Goal: Information Seeking & Learning: Learn about a topic

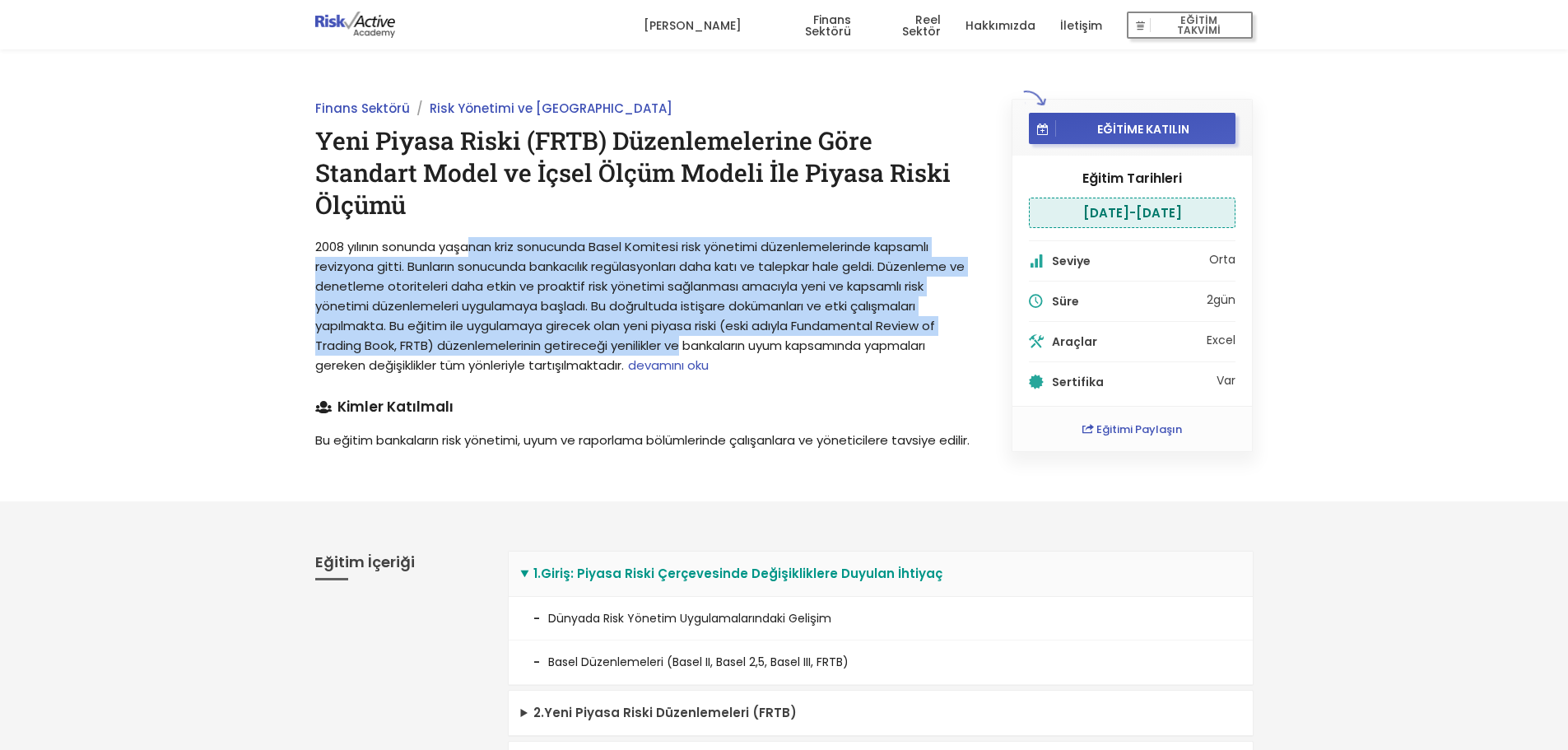
drag, startPoint x: 588, startPoint y: 235, endPoint x: 682, endPoint y: 342, distance: 142.4
click at [682, 342] on span "2008 yılının sonunda yaşanan kriz sonucunda Basel Komitesi risk yönetimi düzenl…" at bounding box center [640, 305] width 649 height 136
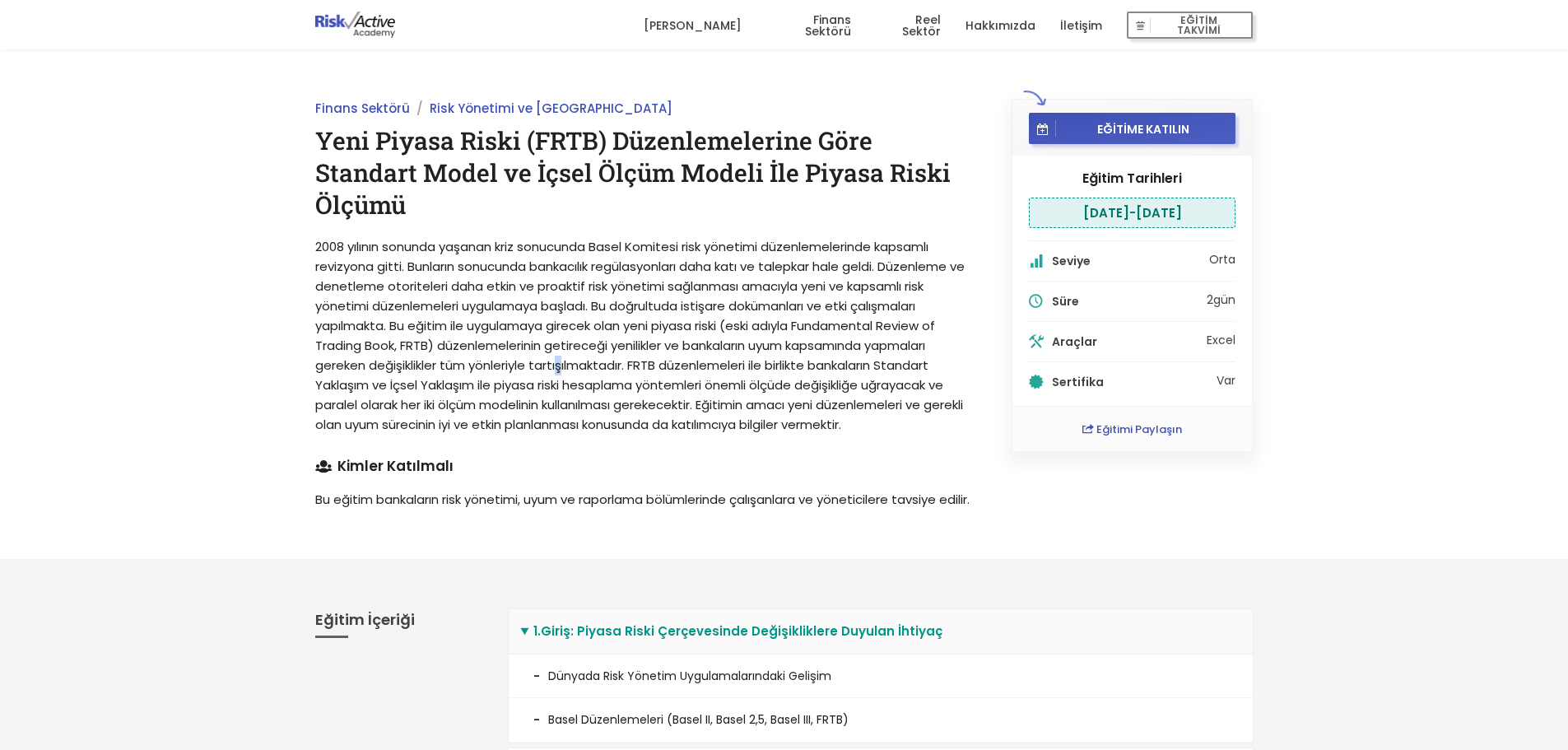
click at [559, 373] on p "2008 yılının sonunda yaşanan kriz sonucunda Basel Komitesi risk yönetimi düzenl…" at bounding box center [645, 335] width 660 height 197
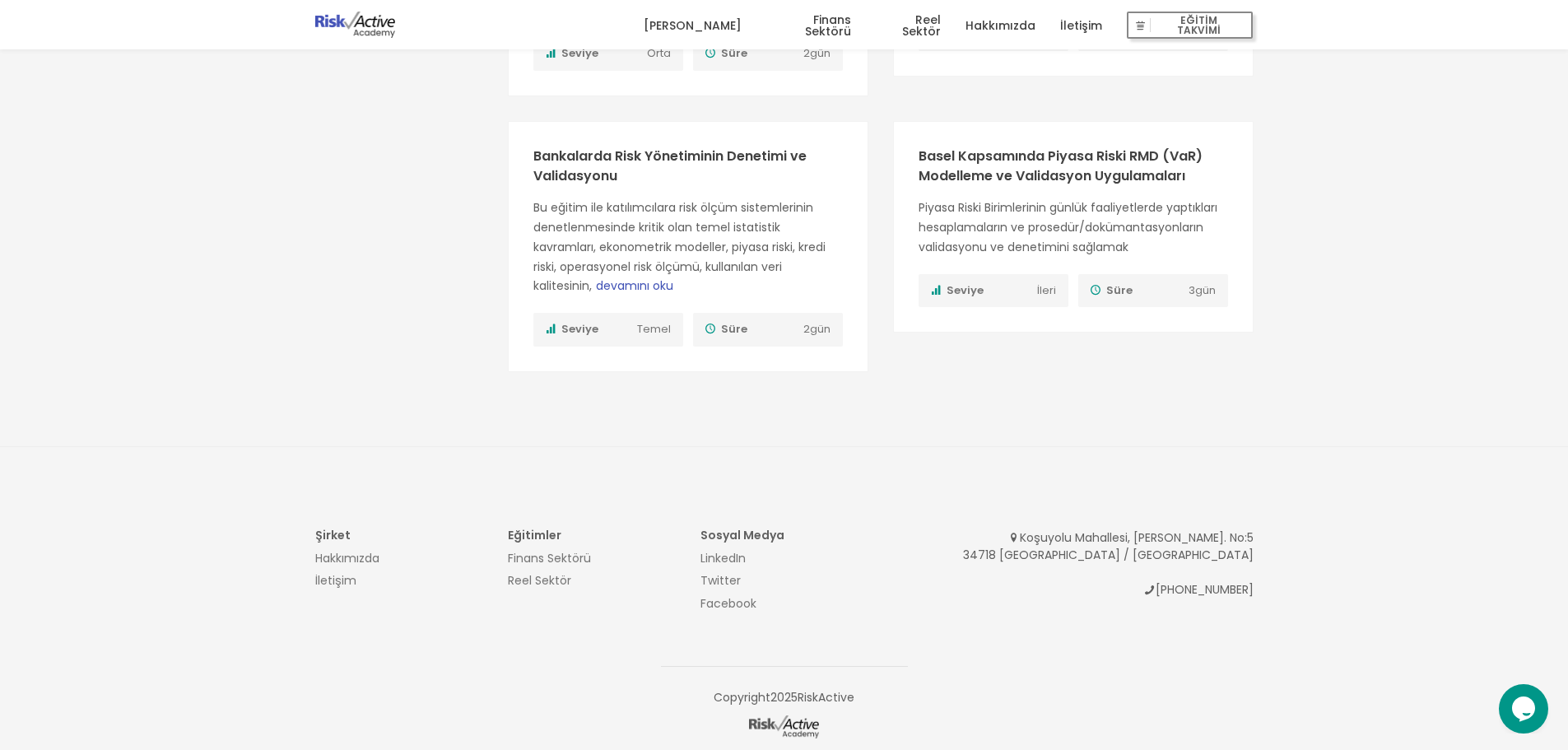
scroll to position [1940, 0]
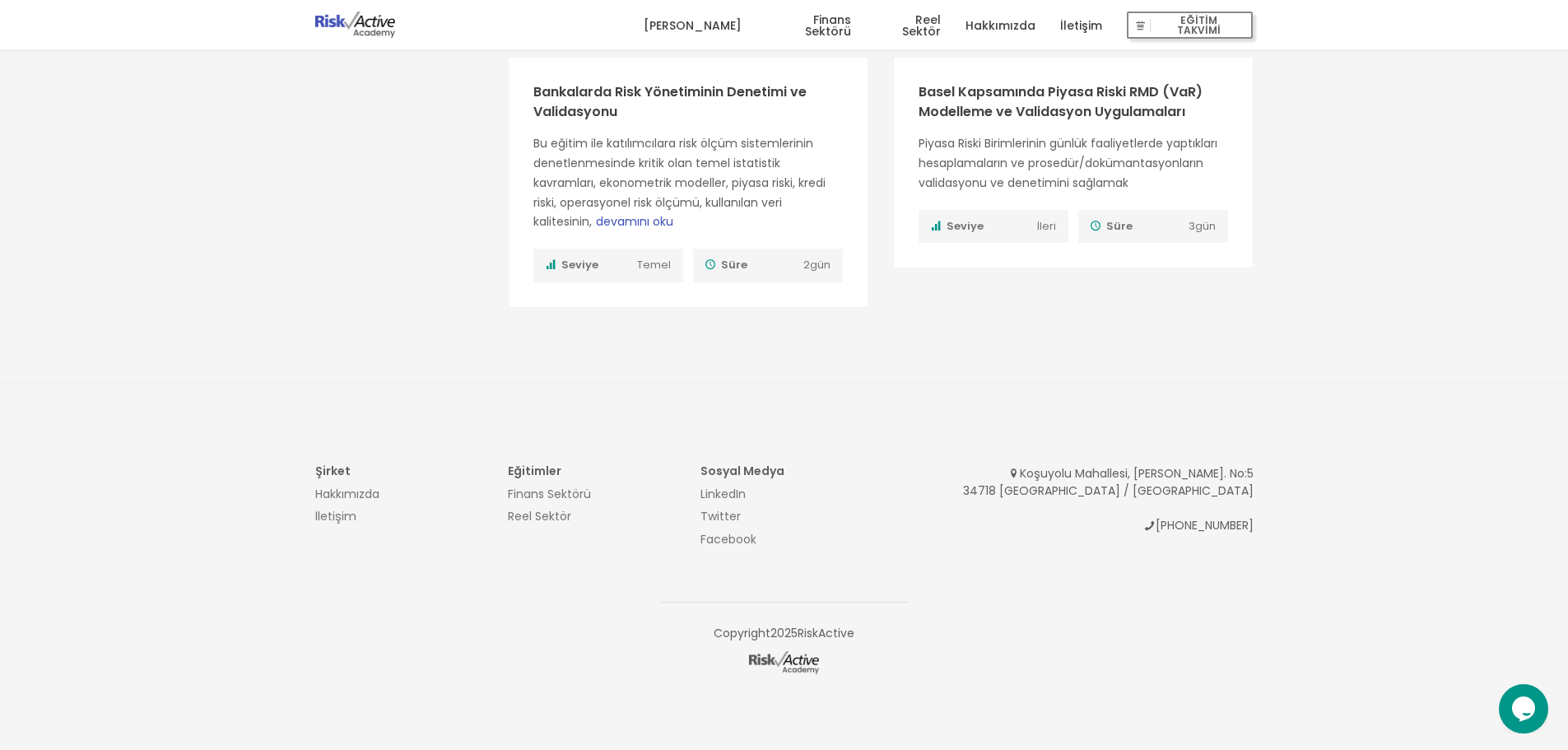
click at [558, 506] on ul "Finans Sektörü [PERSON_NAME]" at bounding box center [591, 505] width 167 height 41
click at [554, 516] on link "Reel Sektör" at bounding box center [540, 516] width 64 height 17
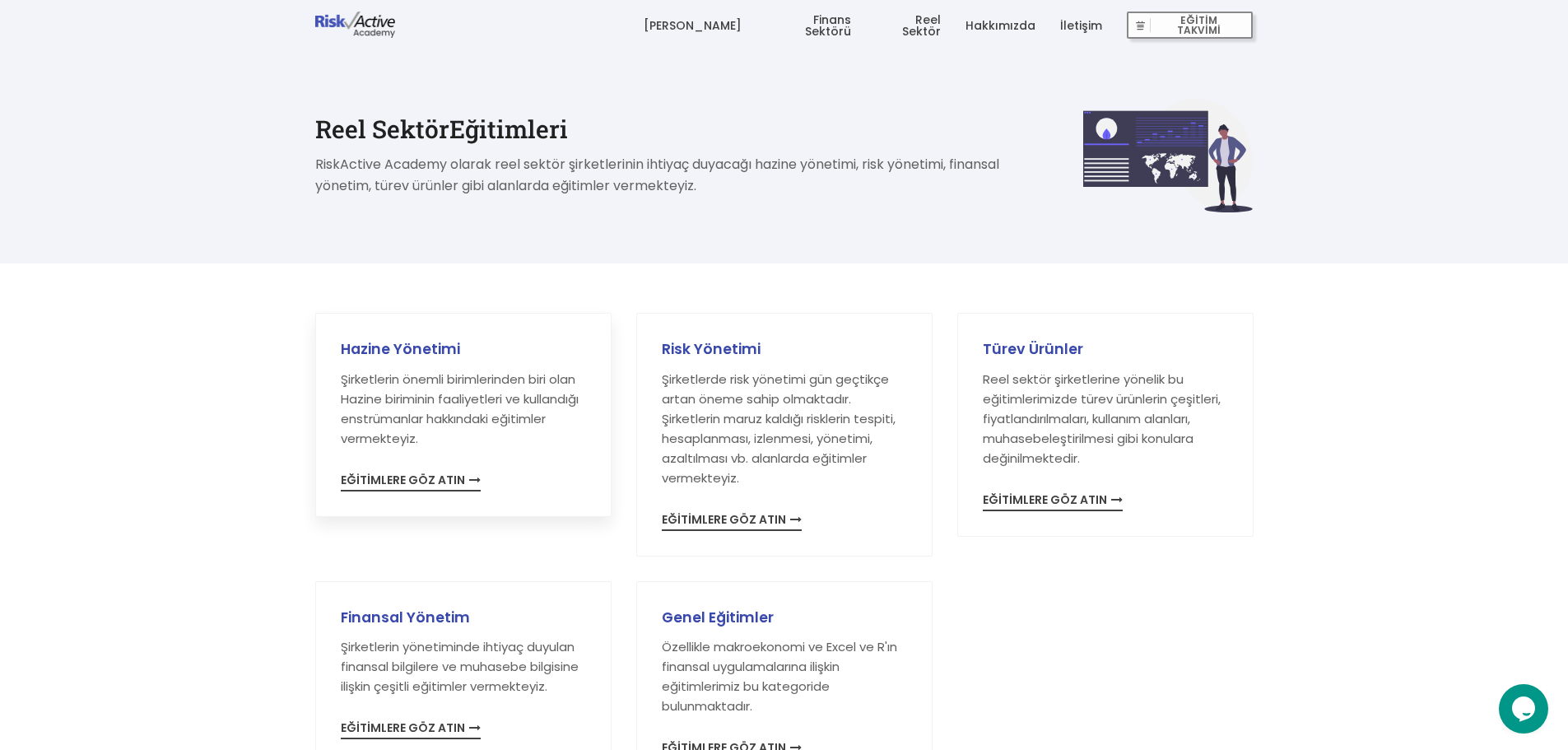
click at [398, 477] on span "EĞİTİMLERE GÖZ ATIN" at bounding box center [411, 483] width 140 height 17
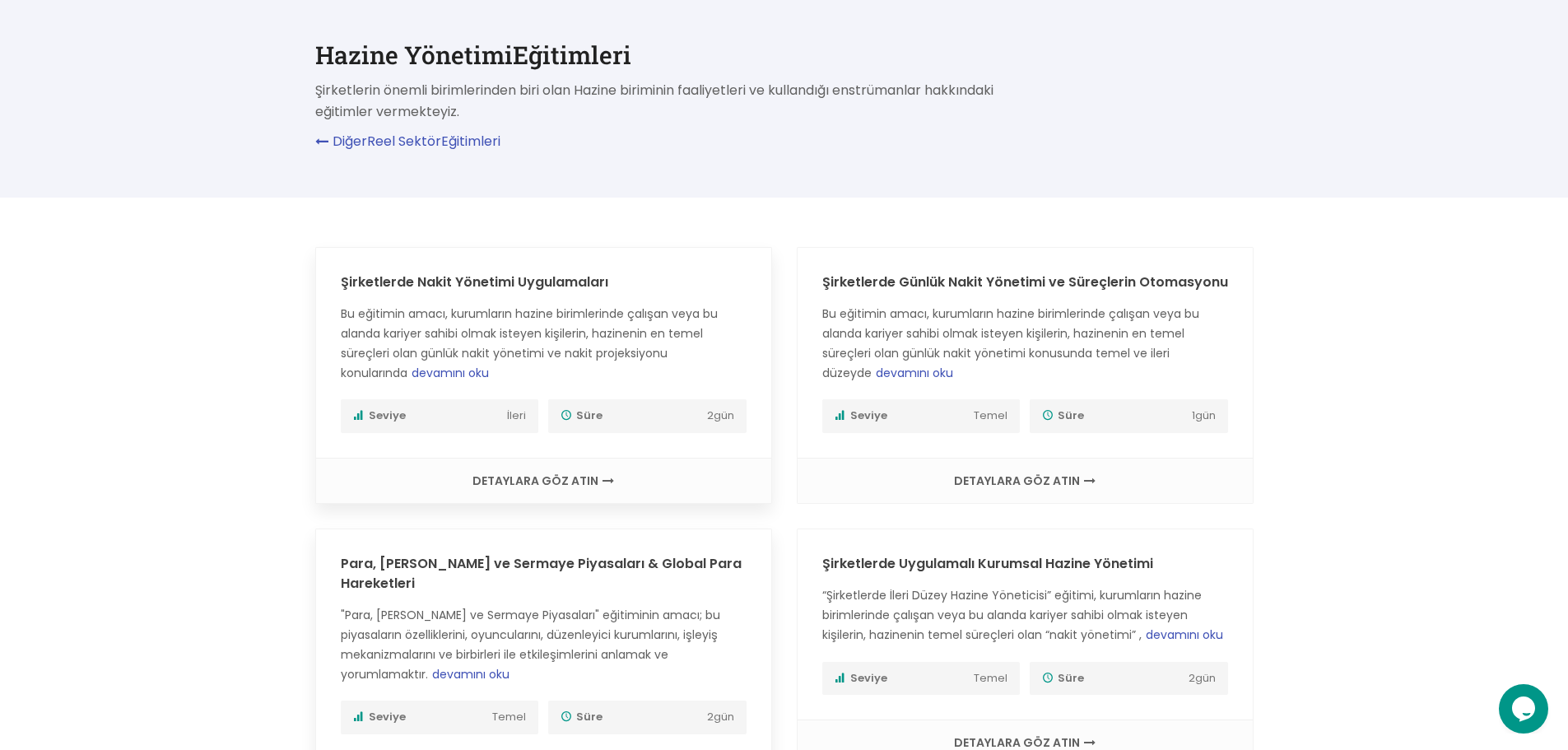
scroll to position [192, 0]
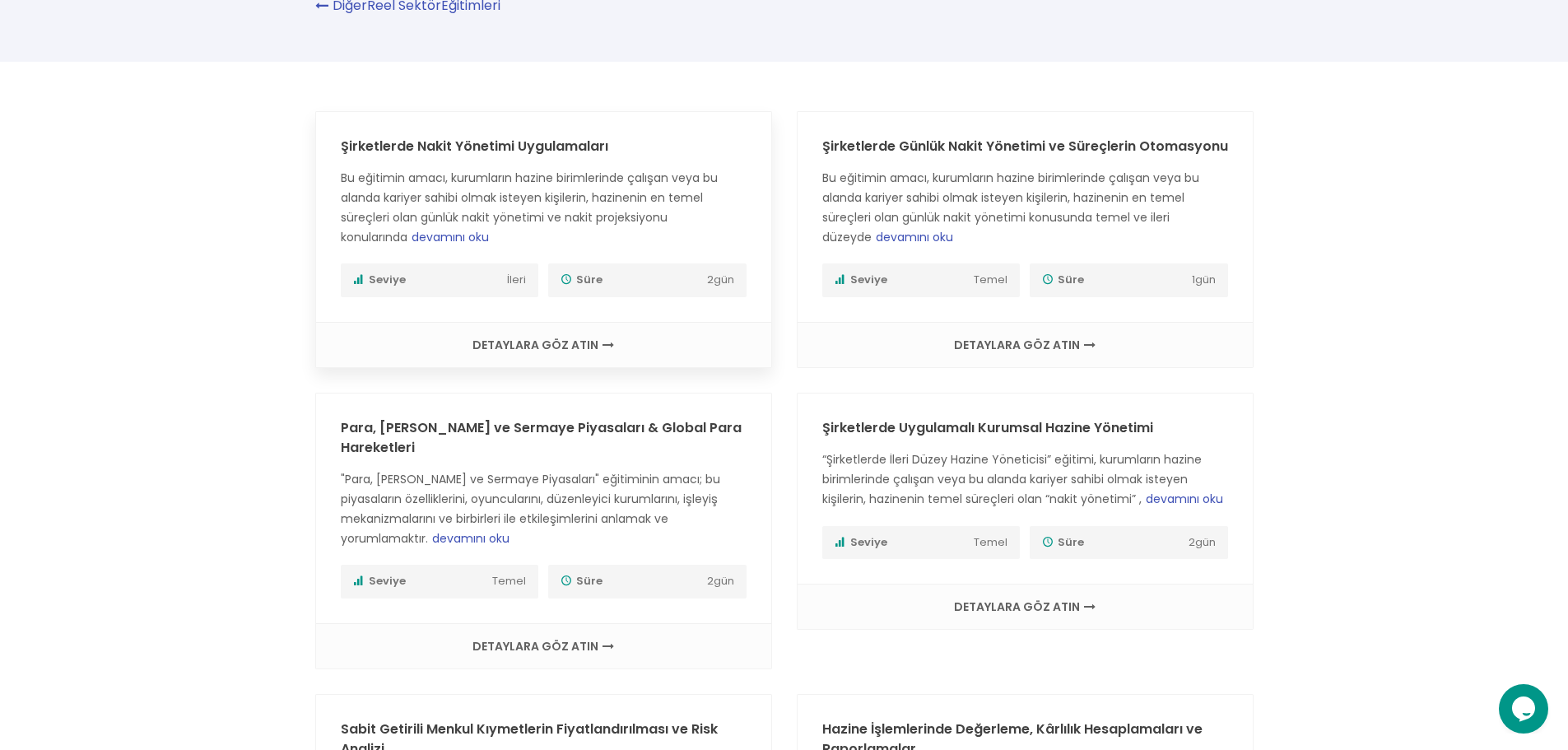
click at [538, 355] on div "DETAYLARA GÖZ ATIN" at bounding box center [544, 344] width 456 height 45
click at [544, 344] on span "DETAYLARA GÖZ ATIN" at bounding box center [543, 345] width 422 height 11
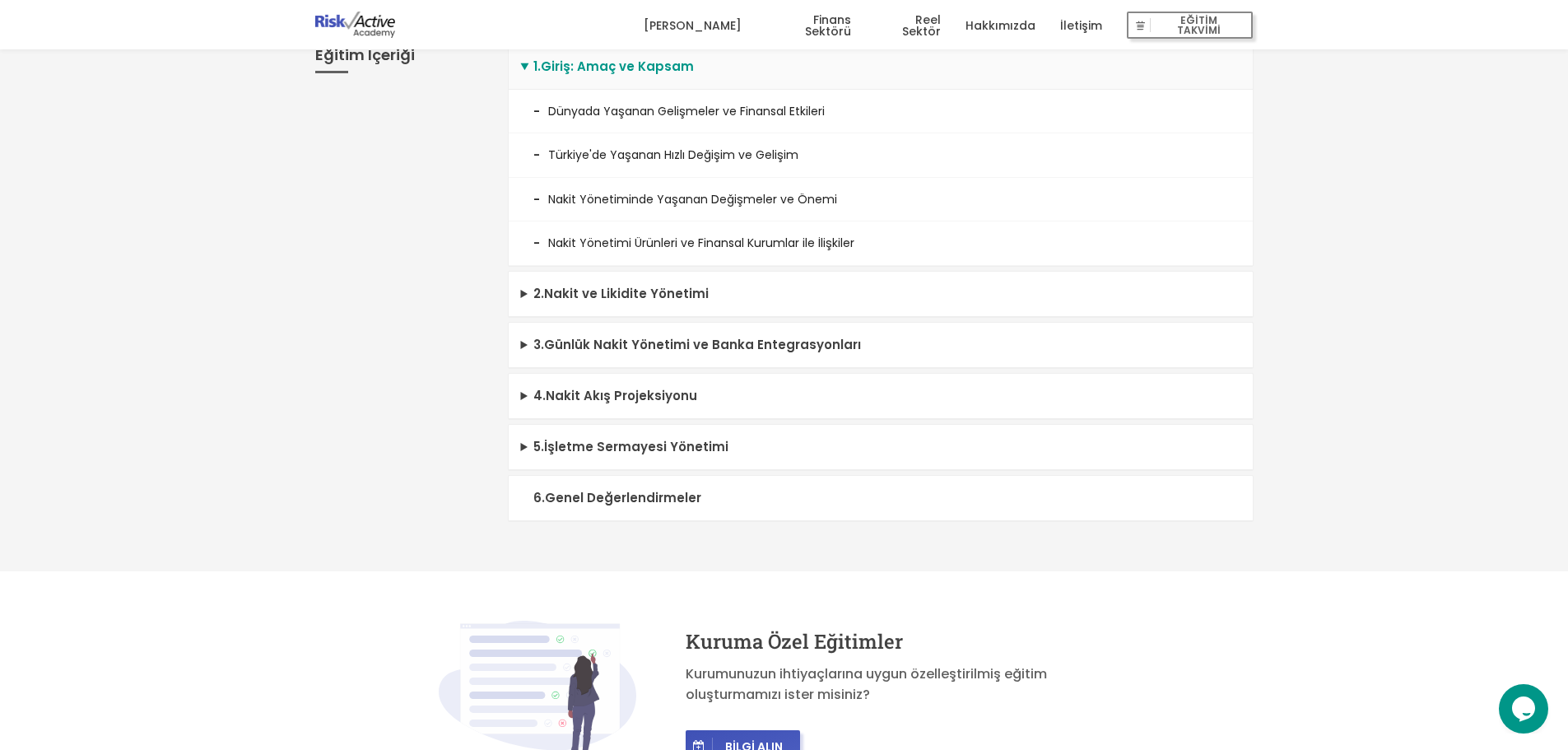
scroll to position [1572, 0]
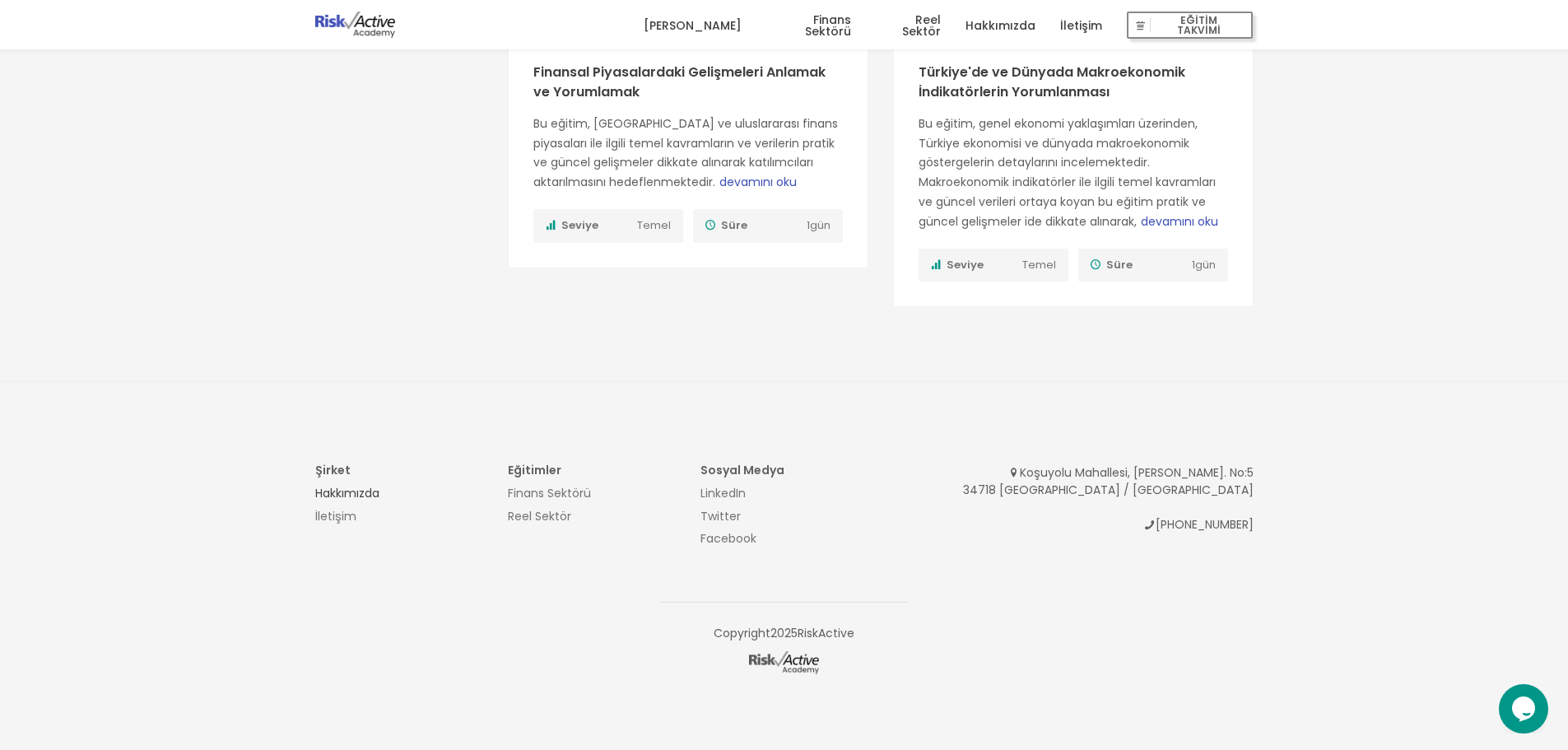
click at [359, 490] on link "Hakkımızda" at bounding box center [347, 493] width 65 height 17
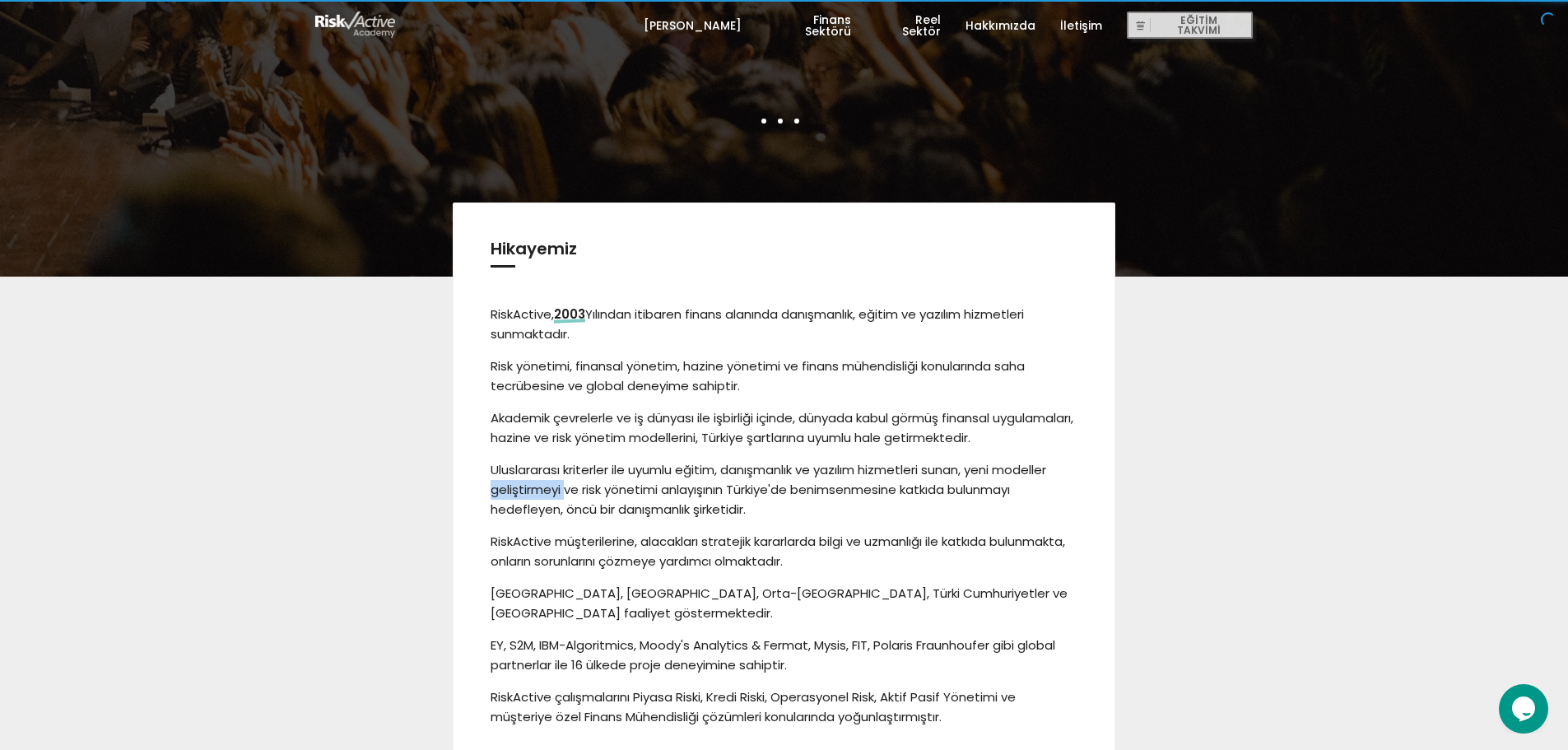
click at [359, 491] on div "Hikayemiz RiskActive, 2003 Yılından itibaren finans alanında danışmanlık, eğiti…" at bounding box center [784, 539] width 963 height 525
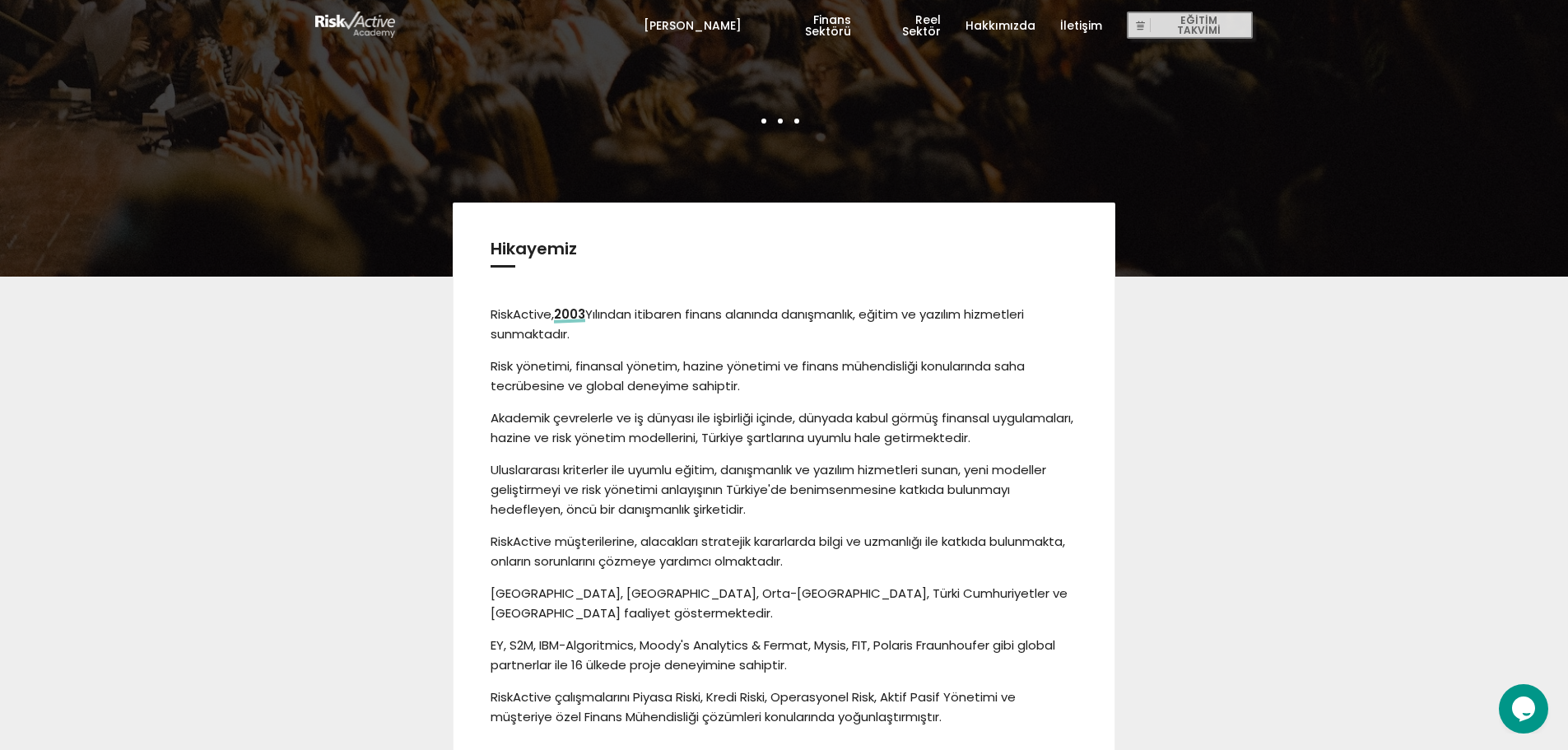
click at [764, 387] on p "Risk yönetimi, finansal yönetim, hazine yönetimi ve finans mühendisliği konular…" at bounding box center [784, 376] width 588 height 39
